Goal: Task Accomplishment & Management: Manage account settings

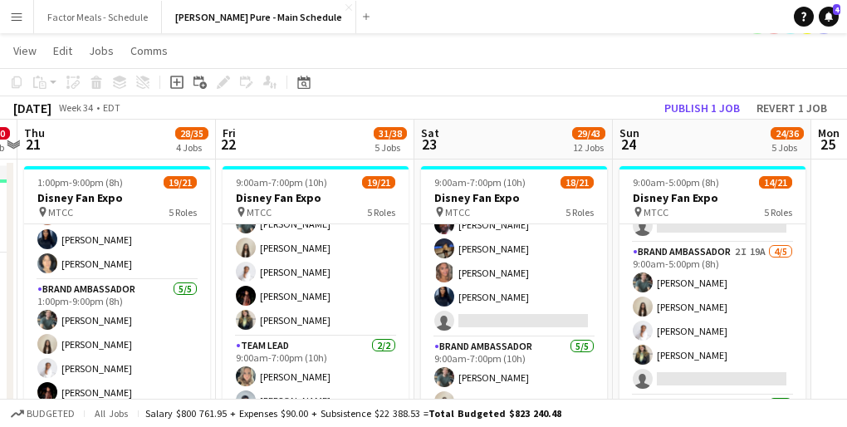
scroll to position [480, 0]
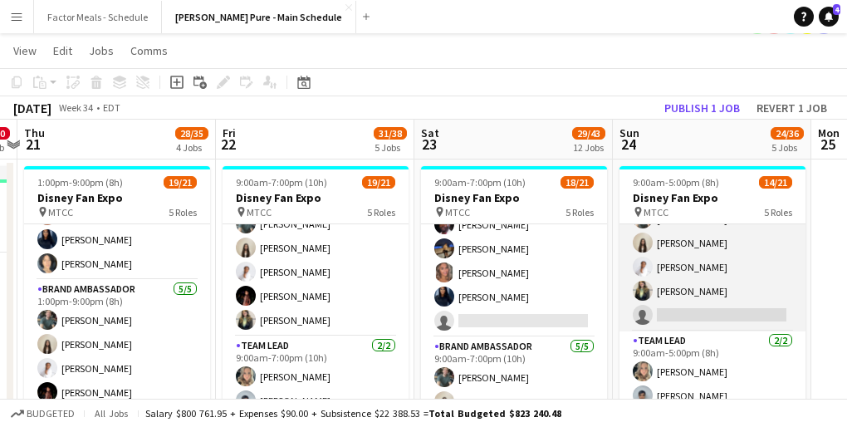
click at [691, 281] on app-card-role "Brand Ambassador 2I 19A [DATE] 9:00am-5:00pm (8h) [PERSON_NAME] [PERSON_NAME] […" at bounding box center [713, 255] width 186 height 153
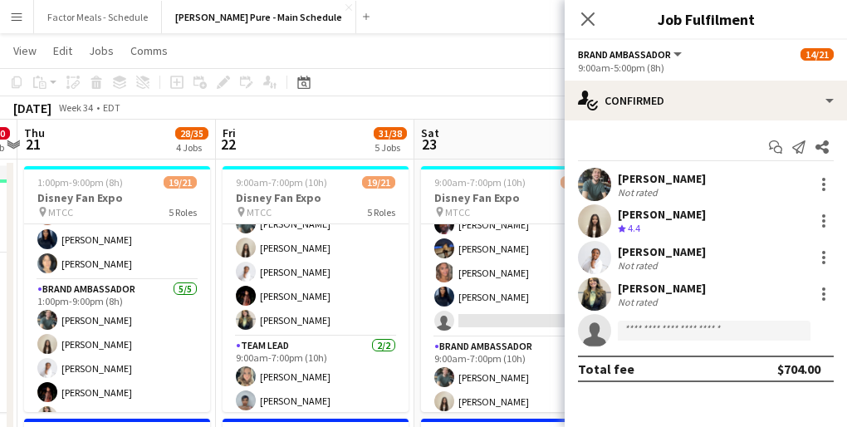
scroll to position [482, 0]
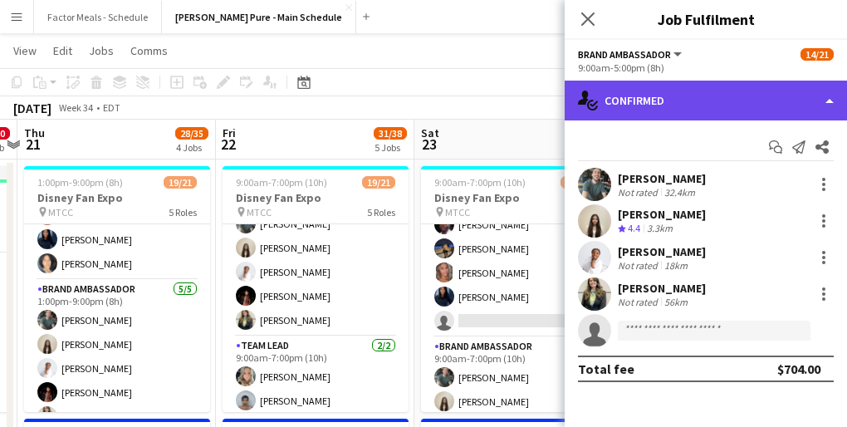
click at [632, 86] on div "single-neutral-actions-check-2 Confirmed" at bounding box center [706, 101] width 282 height 40
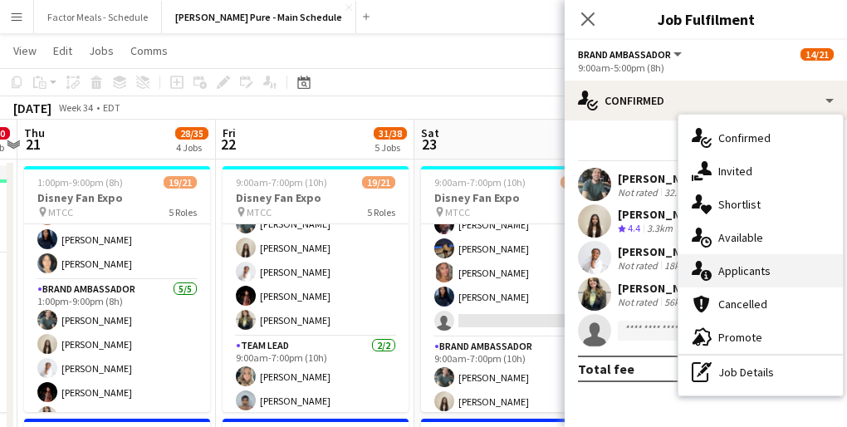
click at [775, 267] on div "single-neutral-actions-information Applicants" at bounding box center [761, 270] width 164 height 33
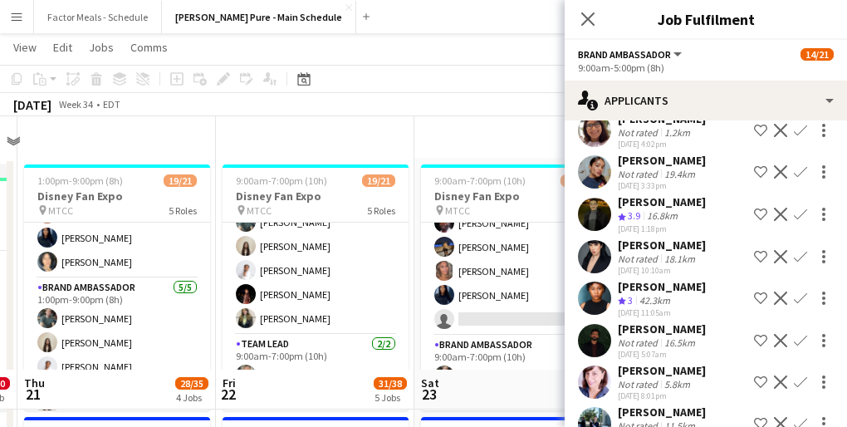
scroll to position [282, 0]
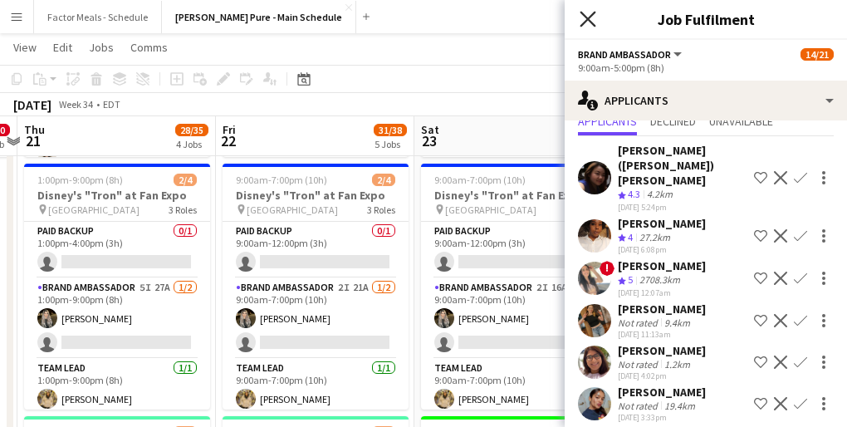
click at [581, 22] on icon "Close pop-in" at bounding box center [588, 19] width 16 height 16
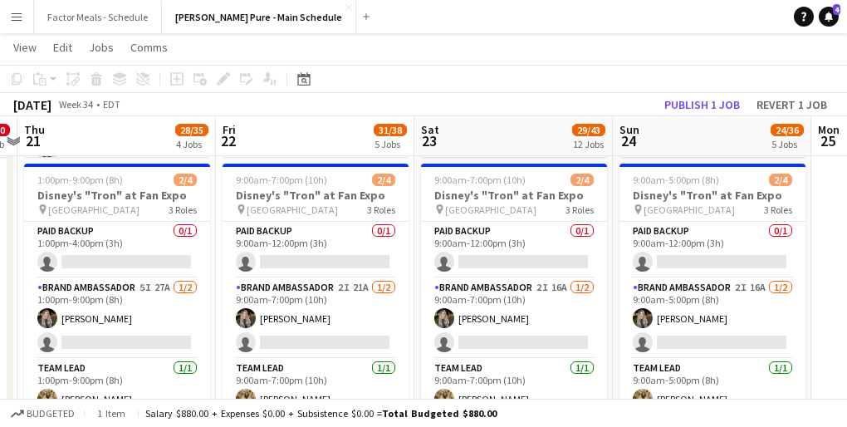
click at [557, 75] on app-toolbar "Copy Paste Paste Command V Paste with crew Command Shift V Paste linked Job [GE…" at bounding box center [423, 79] width 847 height 28
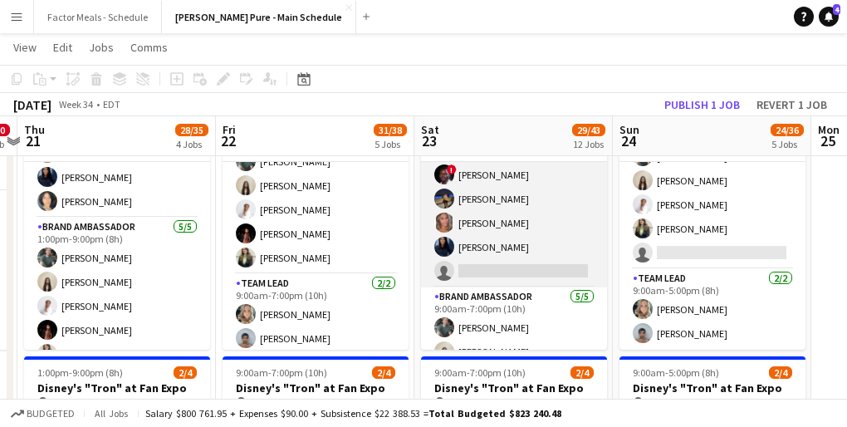
click at [493, 237] on app-card-role "Brand Ambassador 6I 24A [DATE] 9:00am-7:00pm (10h) ! [PERSON_NAME] ! [PERSON_NA…" at bounding box center [514, 198] width 186 height 177
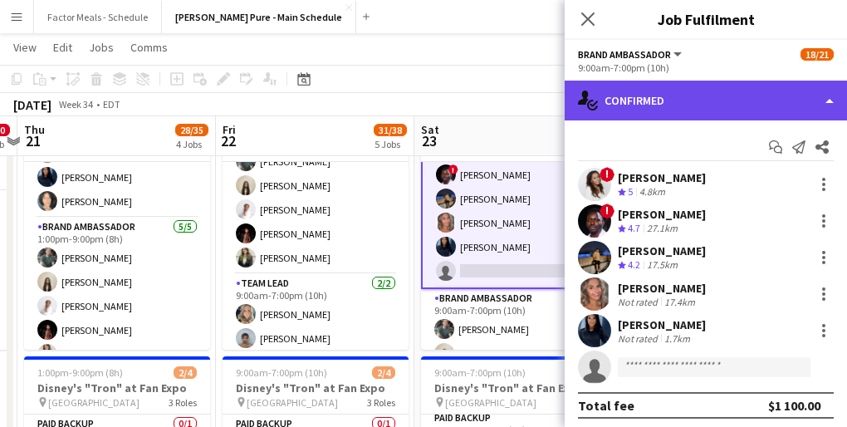
click at [654, 101] on div "single-neutral-actions-check-2 Confirmed" at bounding box center [706, 101] width 282 height 40
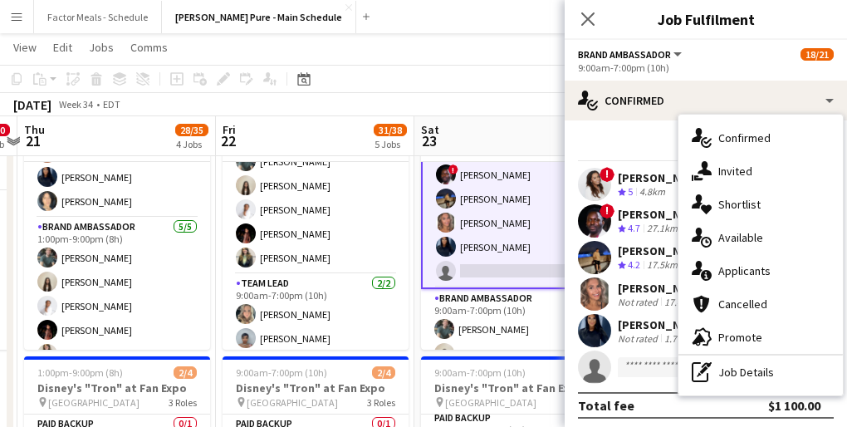
click at [755, 263] on div "single-neutral-actions-information Applicants" at bounding box center [761, 270] width 164 height 33
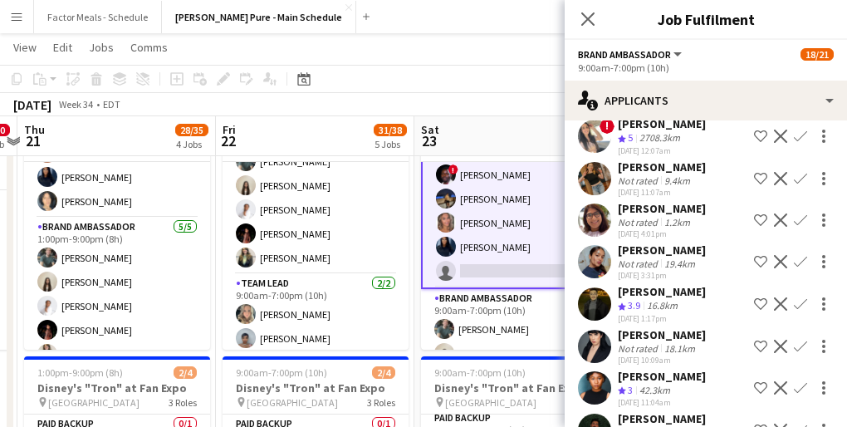
click at [572, 17] on div "Close pop-in" at bounding box center [588, 19] width 47 height 38
click at [591, 12] on icon "Close pop-in" at bounding box center [587, 18] width 13 height 13
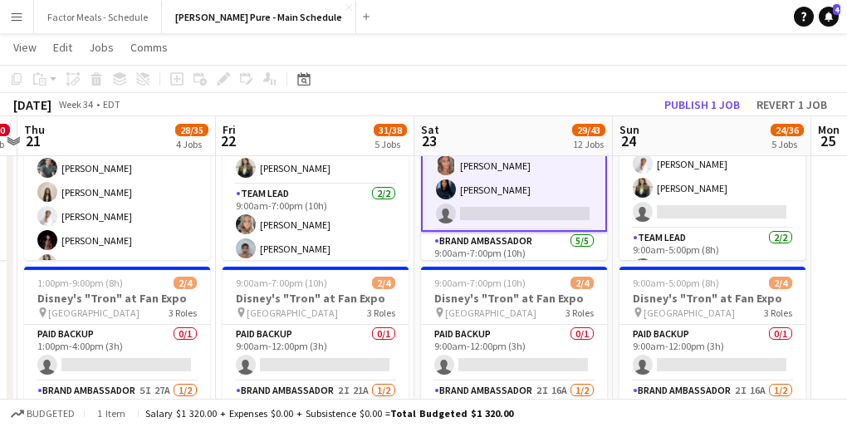
click at [484, 205] on app-card-role "Brand Ambassador 6I 24A [DATE] 9:00am-7:00pm (10h) ! [PERSON_NAME] ! [PERSON_NA…" at bounding box center [514, 141] width 186 height 180
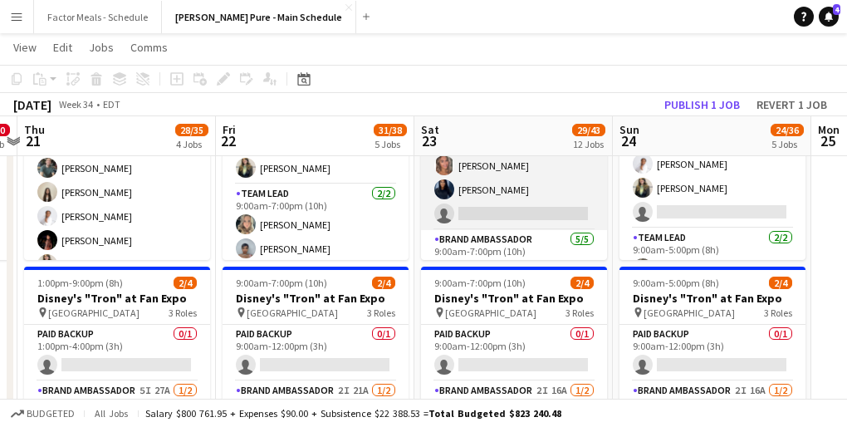
click at [486, 205] on app-card-role "Brand Ambassador 6I 24A [DATE] 9:00am-7:00pm (10h) ! [PERSON_NAME] ! [PERSON_NA…" at bounding box center [514, 141] width 186 height 177
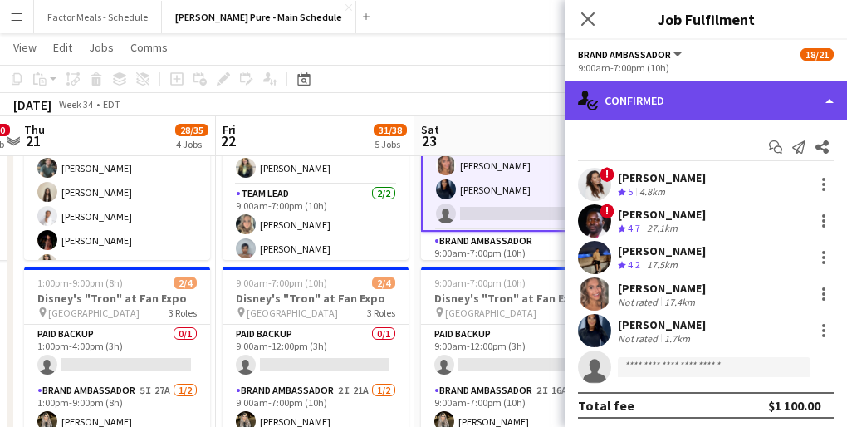
click at [653, 95] on div "single-neutral-actions-check-2 Confirmed" at bounding box center [706, 101] width 282 height 40
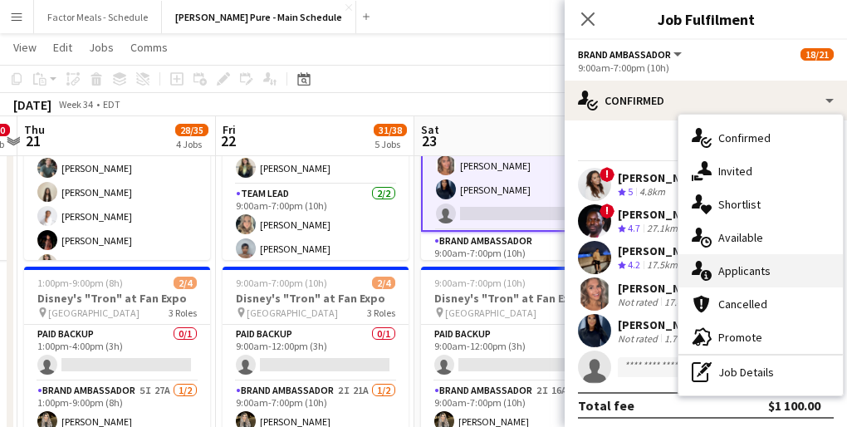
click at [754, 272] on div "single-neutral-actions-information Applicants" at bounding box center [761, 270] width 164 height 33
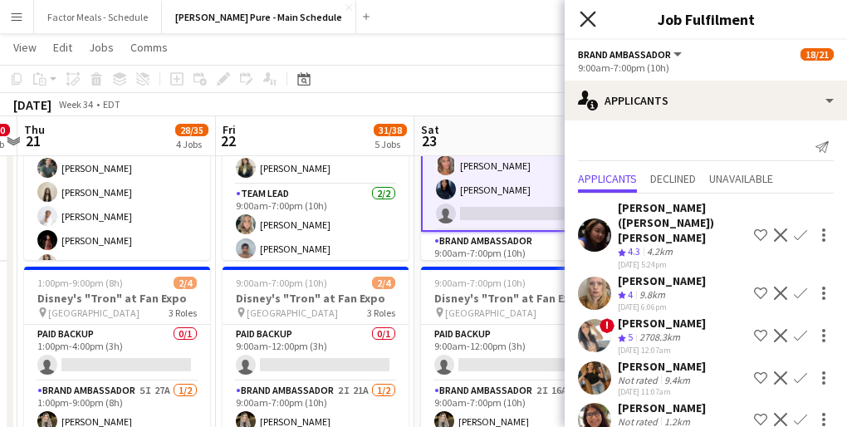
click at [585, 21] on icon at bounding box center [588, 19] width 16 height 16
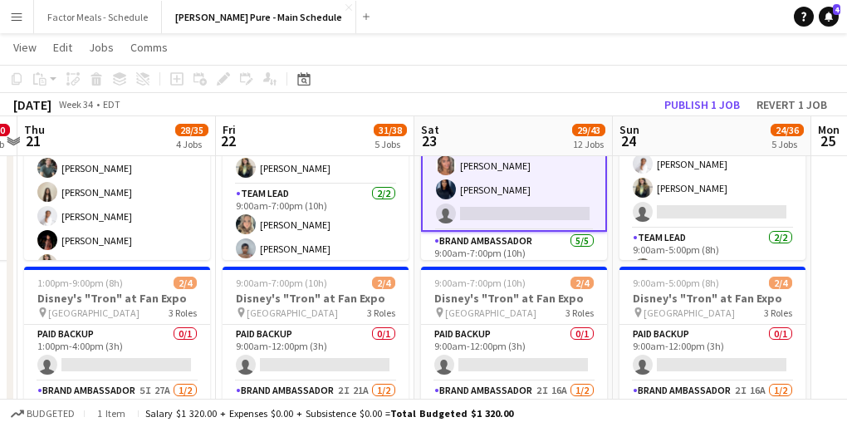
click at [518, 99] on div "[DATE] Week 34 • EDT Publish 1 job Revert 1 job" at bounding box center [423, 104] width 847 height 23
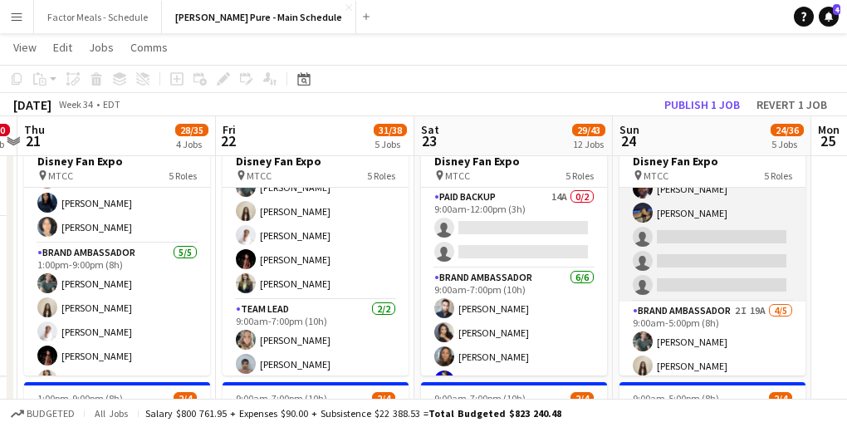
click at [693, 272] on app-card-role "Brand Ambassador 8I 23A [DATE] 9:00am-5:00pm (8h) ! [PERSON_NAME] ! [PERSON_NAM…" at bounding box center [713, 213] width 186 height 177
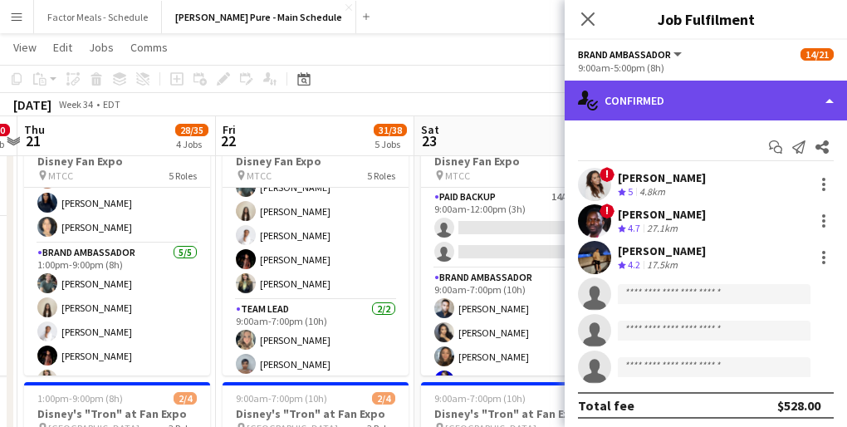
click at [712, 96] on div "single-neutral-actions-check-2 Confirmed" at bounding box center [706, 101] width 282 height 40
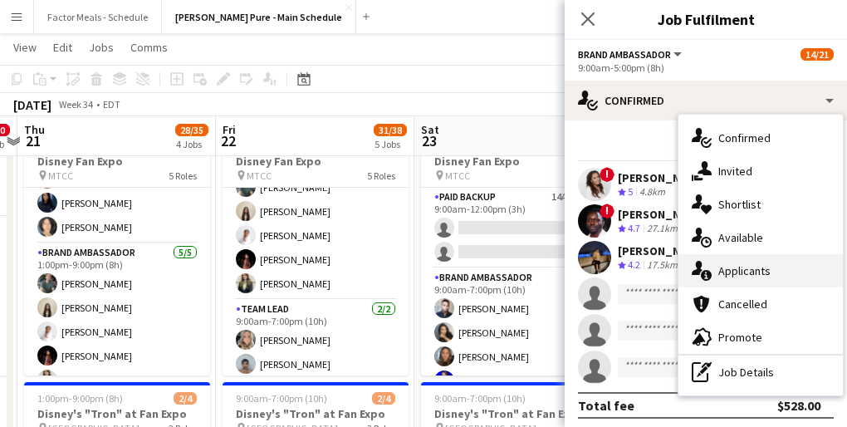
click at [752, 264] on div "single-neutral-actions-information Applicants" at bounding box center [761, 270] width 164 height 33
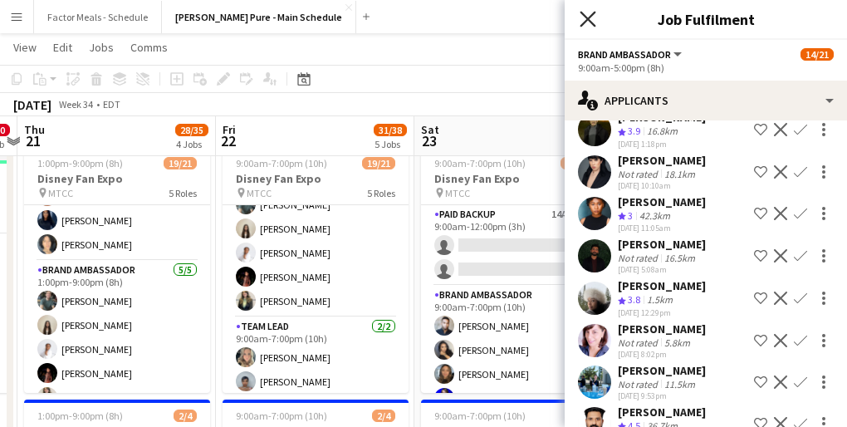
click at [592, 22] on icon at bounding box center [588, 19] width 16 height 16
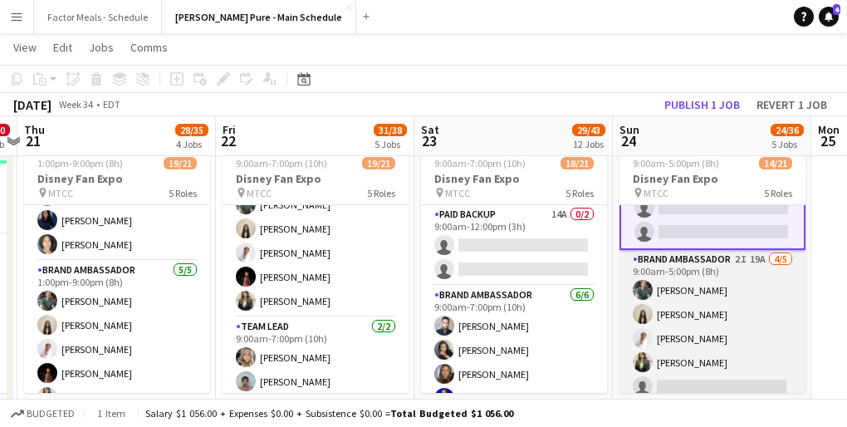
scroll to position [425, 0]
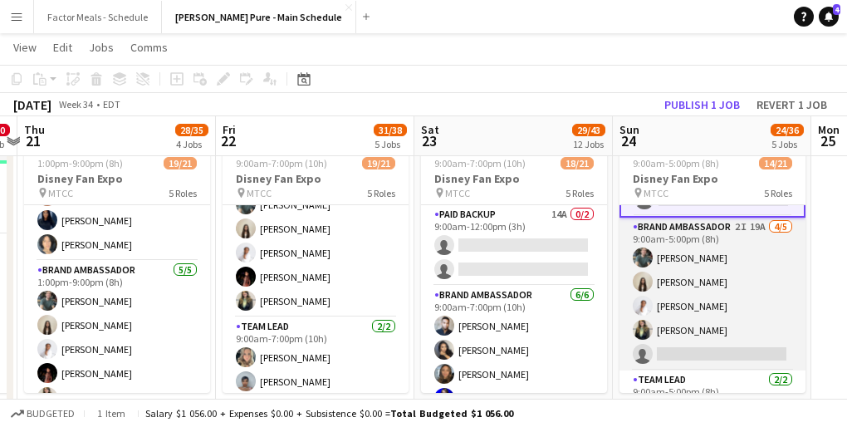
click at [711, 337] on app-card-role "Brand Ambassador 2I 19A [DATE] 9:00am-5:00pm (8h) [PERSON_NAME] [PERSON_NAME] […" at bounding box center [713, 294] width 186 height 153
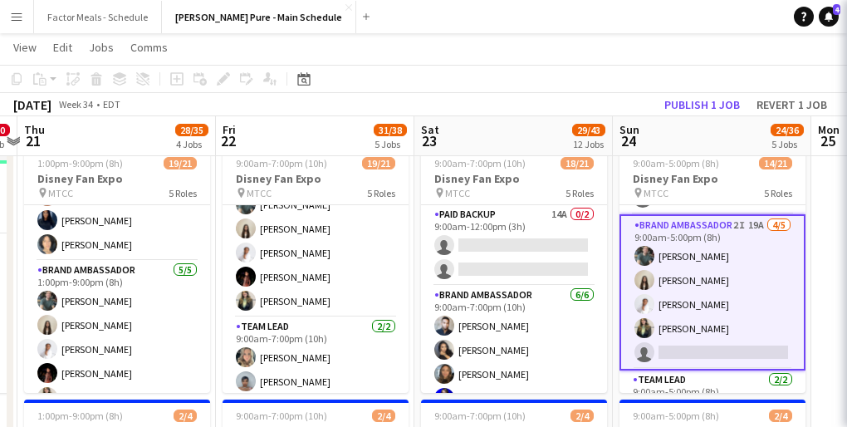
scroll to position [424, 0]
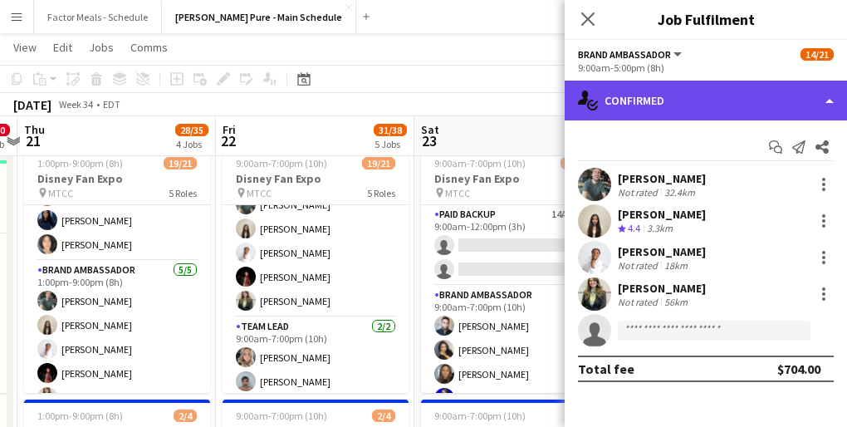
click at [689, 109] on div "single-neutral-actions-check-2 Confirmed" at bounding box center [706, 101] width 282 height 40
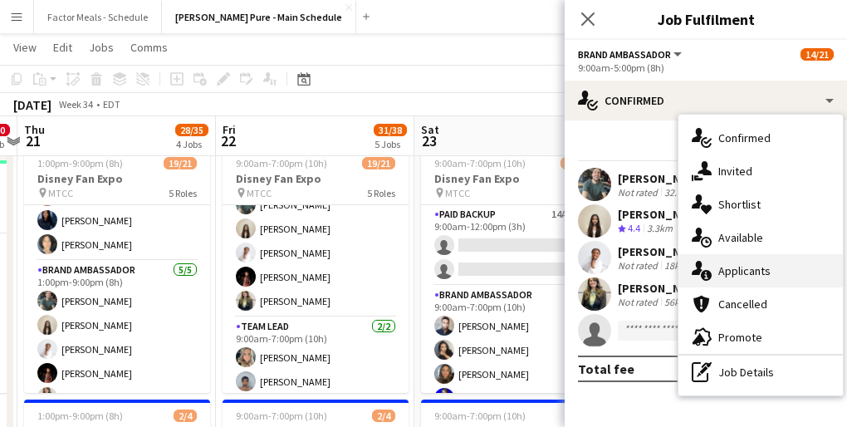
click at [745, 277] on div "single-neutral-actions-information Applicants" at bounding box center [761, 270] width 164 height 33
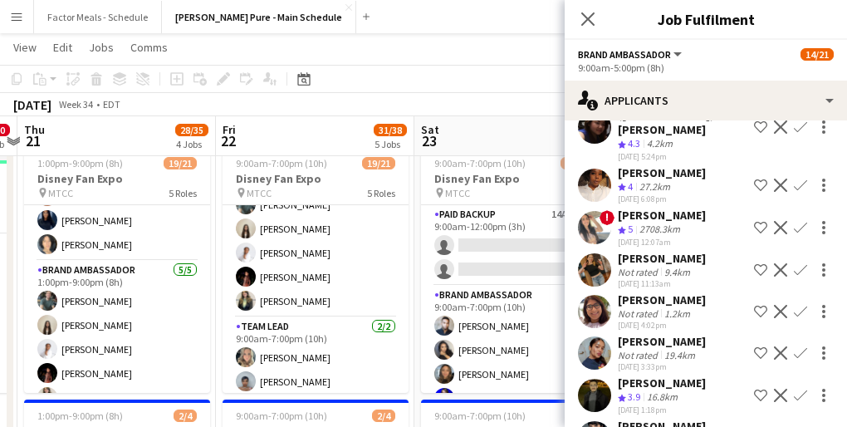
scroll to position [27, 0]
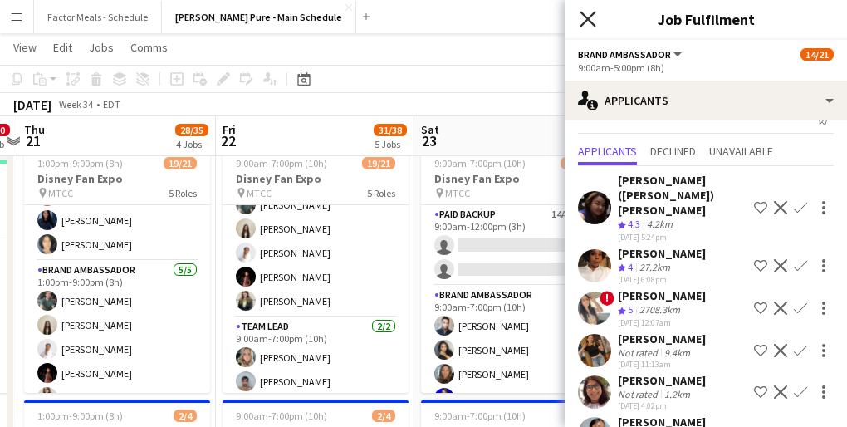
click at [589, 19] on icon at bounding box center [588, 19] width 16 height 16
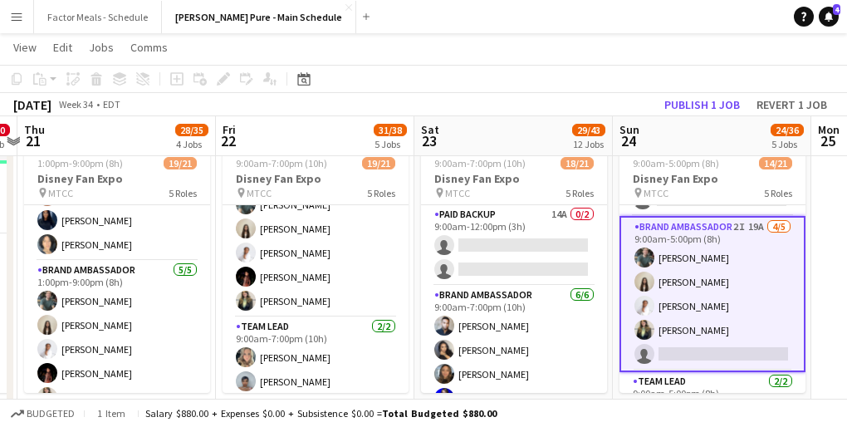
click at [567, 89] on app-toolbar "Copy Paste Paste Command V Paste with crew Command Shift V Paste linked Job [GE…" at bounding box center [423, 79] width 847 height 28
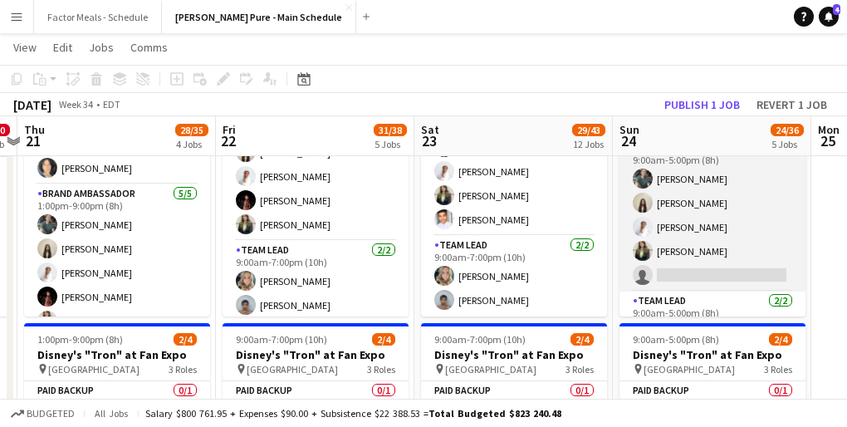
scroll to position [400, 0]
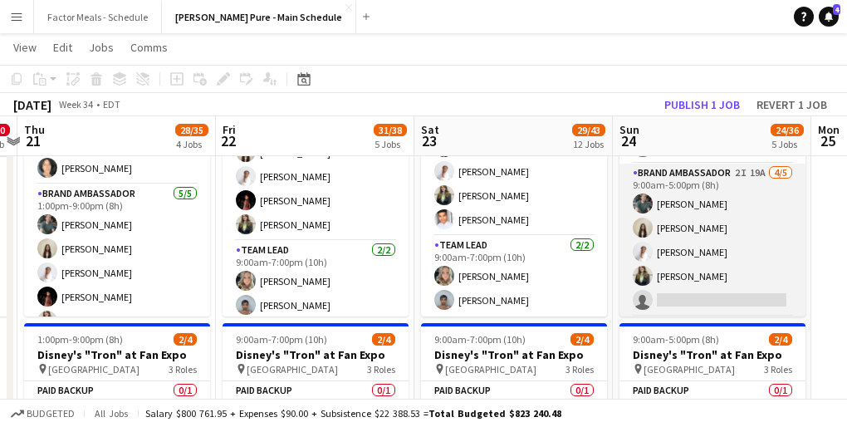
click at [682, 244] on app-card-role "Brand Ambassador 2I 19A [DATE] 9:00am-5:00pm (8h) [PERSON_NAME] [PERSON_NAME] […" at bounding box center [713, 240] width 186 height 153
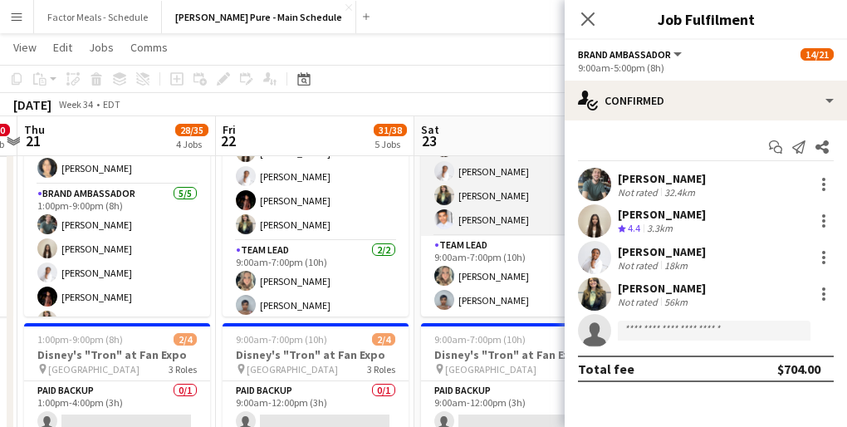
click at [534, 213] on app-card-role "Brand Ambassador [DATE] 9:00am-7:00pm (10h) [PERSON_NAME] [PERSON_NAME] [PERSON…" at bounding box center [514, 159] width 186 height 153
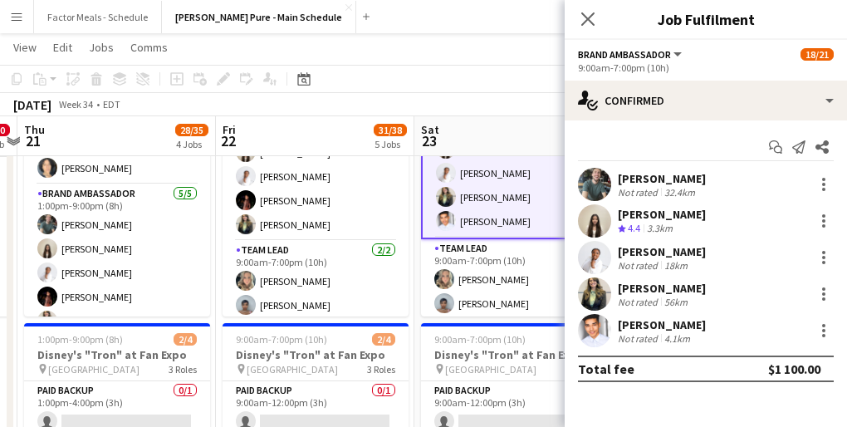
scroll to position [482, 0]
click at [587, 22] on icon "Close pop-in" at bounding box center [588, 19] width 16 height 16
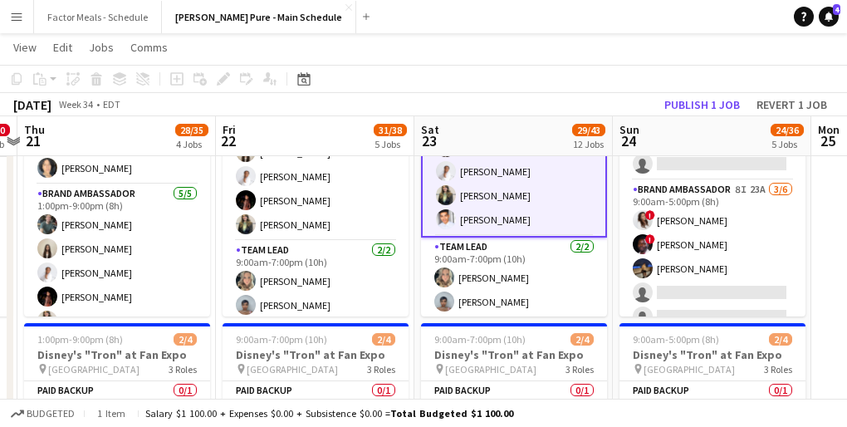
scroll to position [177, 0]
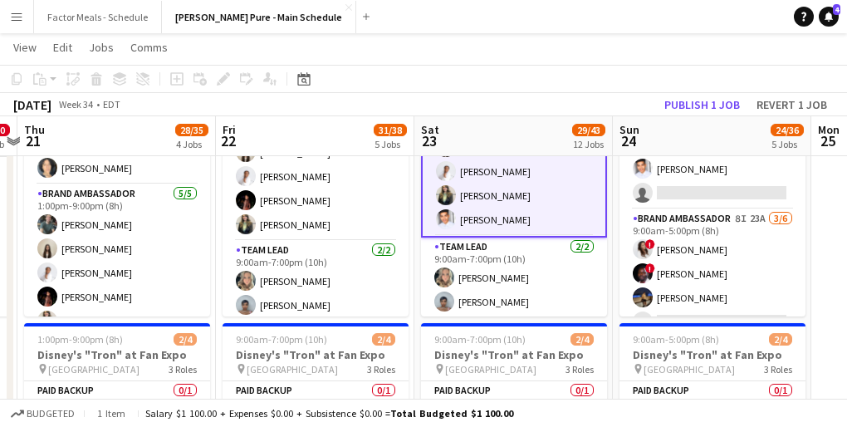
click at [704, 255] on app-card-role "Brand Ambassador 8I 23A [DATE] 9:00am-5:00pm (8h) ! [PERSON_NAME] ! [PERSON_NAM…" at bounding box center [713, 297] width 186 height 177
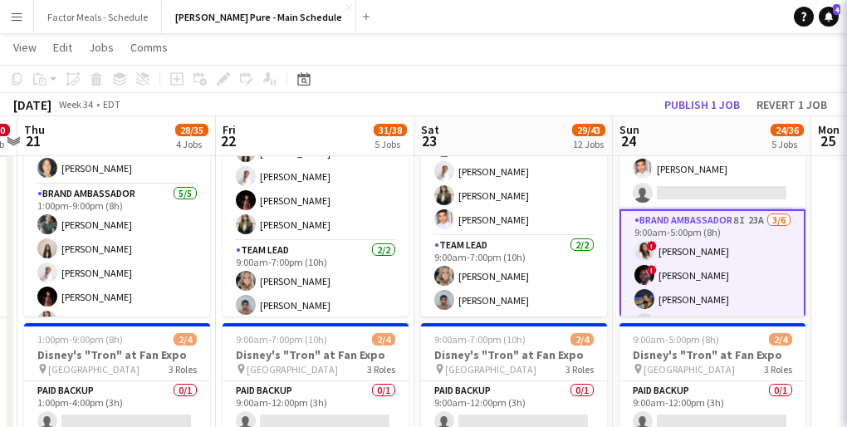
scroll to position [480, 0]
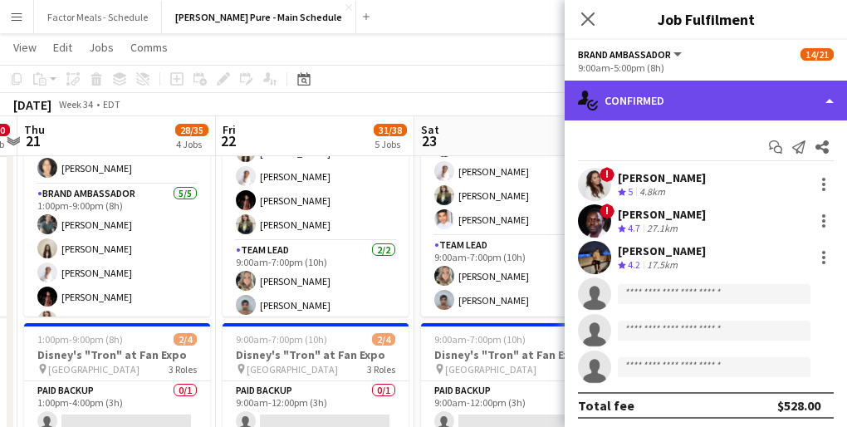
click at [684, 100] on div "single-neutral-actions-check-2 Confirmed" at bounding box center [706, 101] width 282 height 40
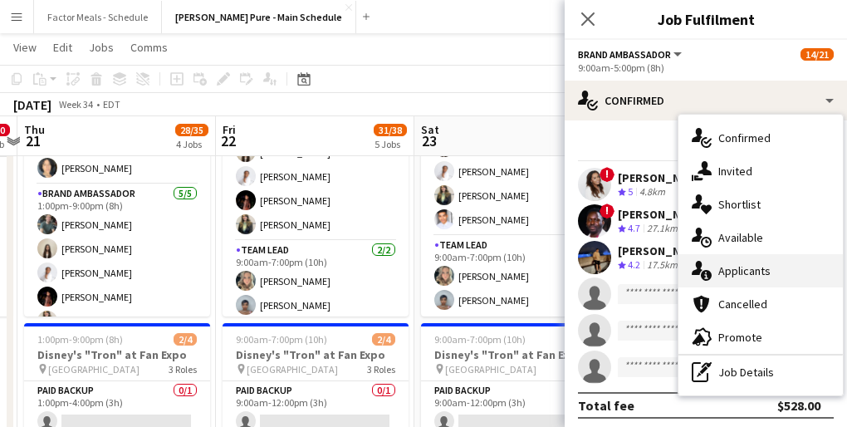
click at [757, 262] on div "single-neutral-actions-information Applicants" at bounding box center [761, 270] width 164 height 33
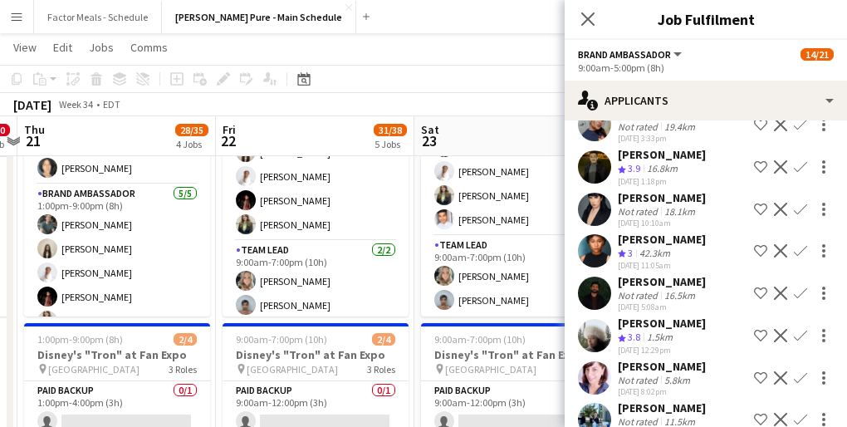
scroll to position [374, 0]
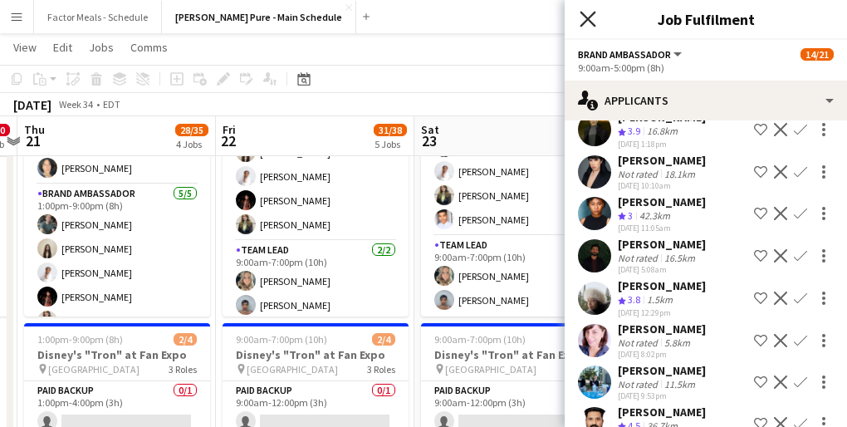
click at [587, 18] on icon at bounding box center [588, 19] width 16 height 16
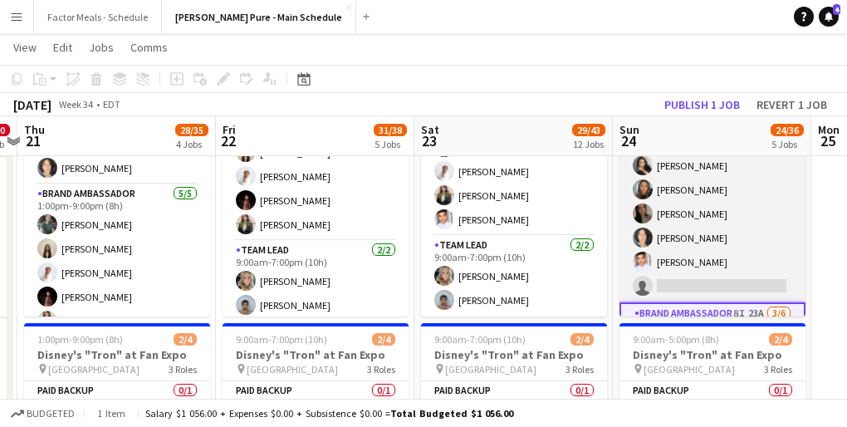
click at [694, 249] on app-card-role "Brand Ambassador 6I 20A [DATE] 9:00am-5:00pm (8h) [PERSON_NAME] [PERSON_NAME] […" at bounding box center [713, 213] width 186 height 177
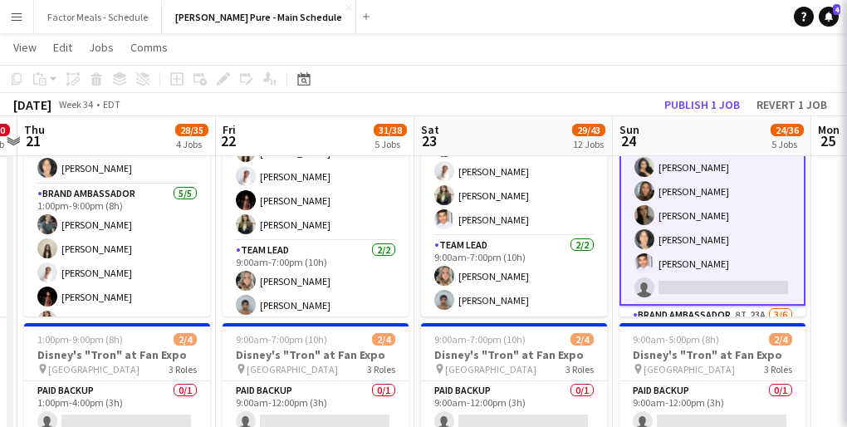
scroll to position [86, 0]
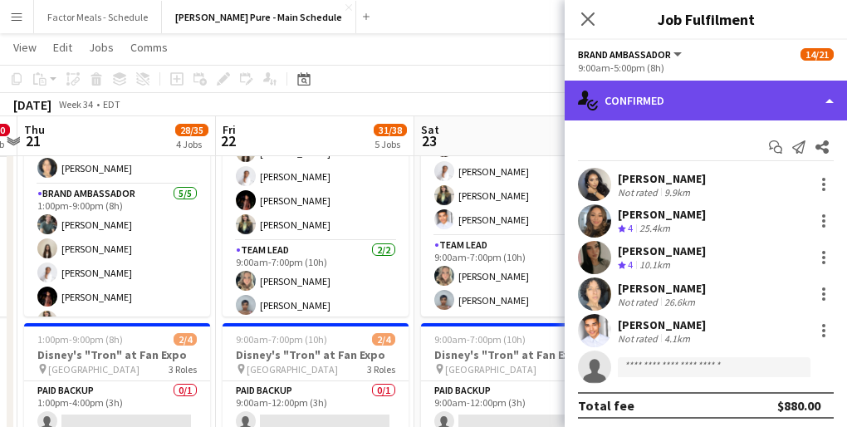
click at [689, 107] on div "single-neutral-actions-check-2 Confirmed" at bounding box center [706, 101] width 282 height 40
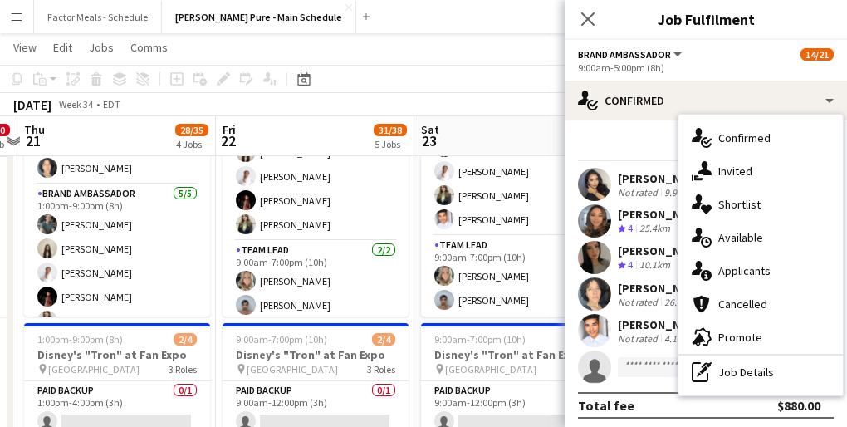
click at [772, 274] on div "single-neutral-actions-information Applicants" at bounding box center [761, 270] width 164 height 33
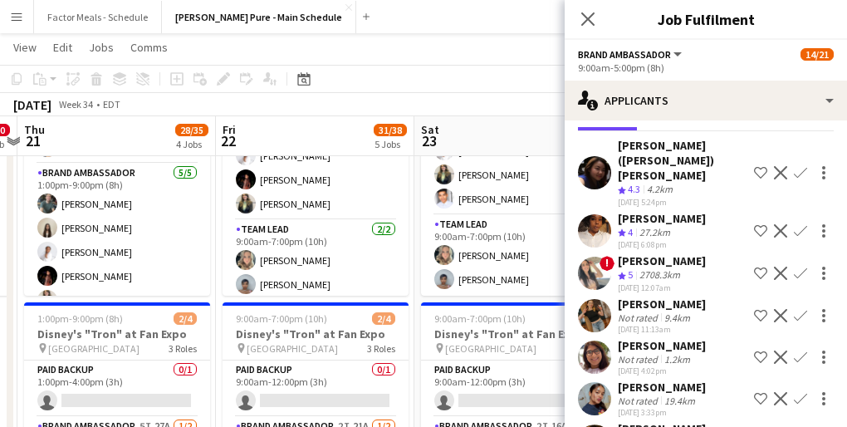
scroll to position [0, 0]
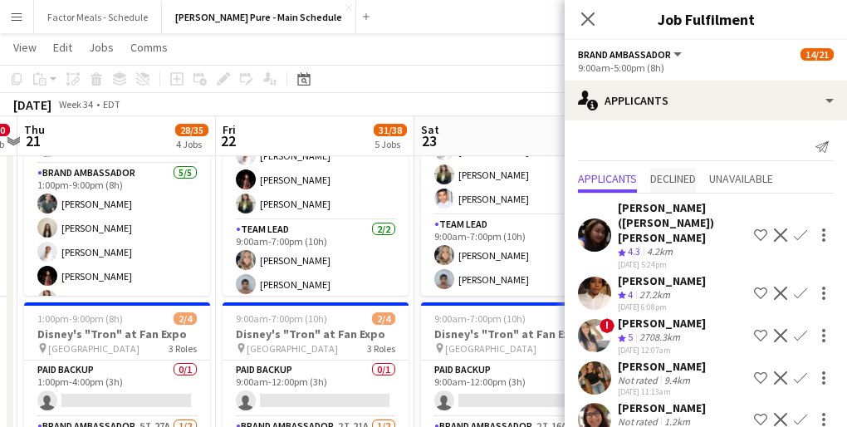
click at [687, 175] on span "Declined" at bounding box center [673, 179] width 46 height 12
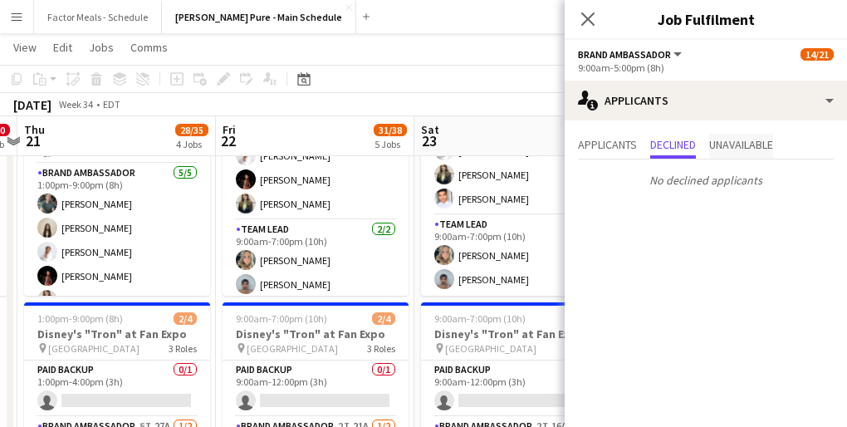
click at [739, 147] on span "Unavailable" at bounding box center [741, 145] width 64 height 12
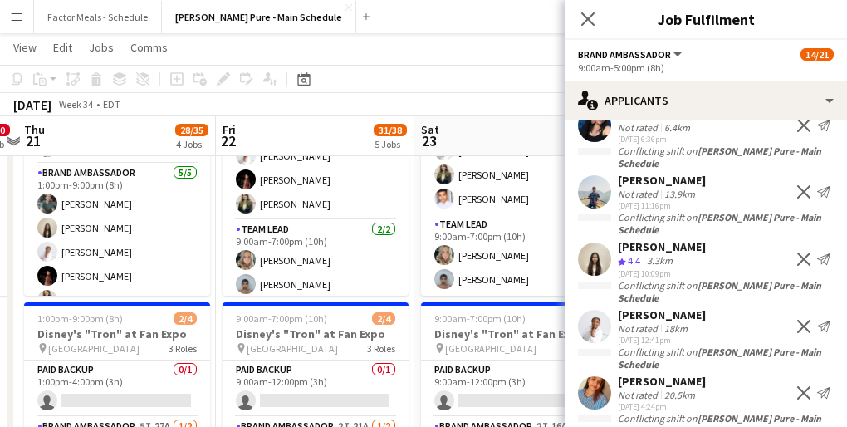
scroll to position [131, 0]
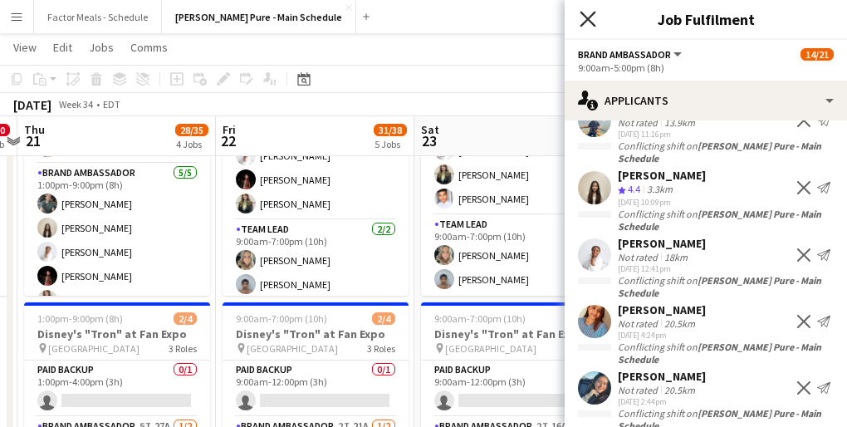
click at [585, 21] on icon at bounding box center [588, 19] width 16 height 16
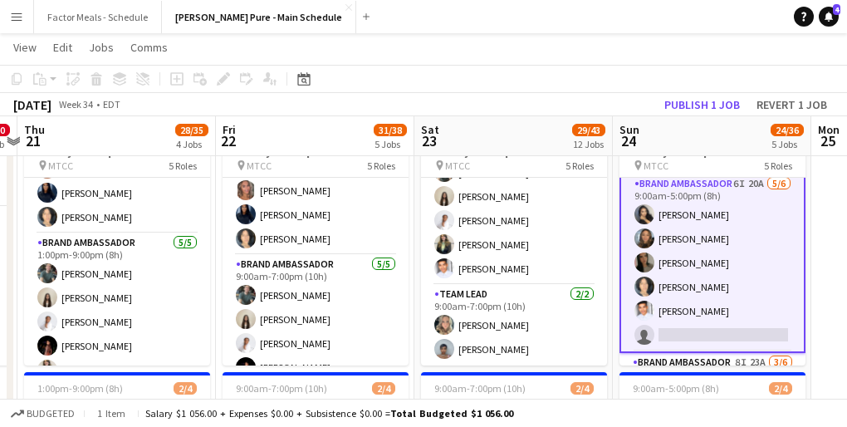
scroll to position [306, 0]
